Goal: Task Accomplishment & Management: Manage account settings

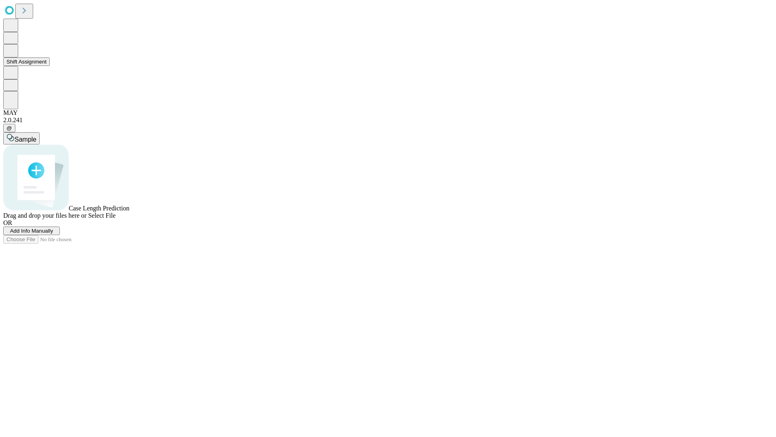
click at [50, 66] on button "Shift Assignment" at bounding box center [26, 61] width 47 height 8
